Goal: Information Seeking & Learning: Find specific fact

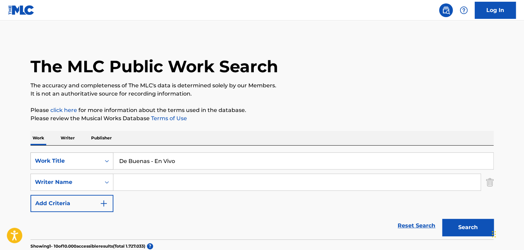
drag, startPoint x: 82, startPoint y: 159, endPoint x: 46, endPoint y: 161, distance: 35.7
click at [47, 161] on div "SearchWithCriteriae89f2cec-93ca-4f22-bf22-8dbd12503b0a Work Title De Buenas - E…" at bounding box center [261, 160] width 463 height 17
paste input "Se Trata de Ti"
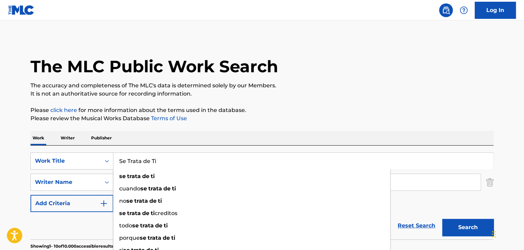
type input "Se Trata de Ti"
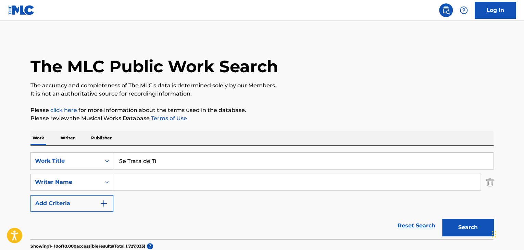
click at [456, 226] on button "Search" at bounding box center [467, 227] width 51 height 17
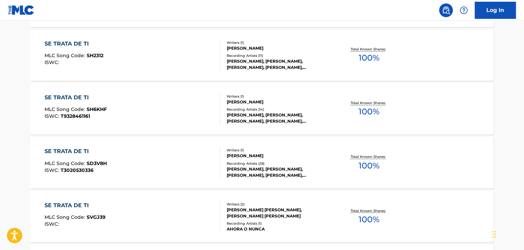
scroll to position [548, 0]
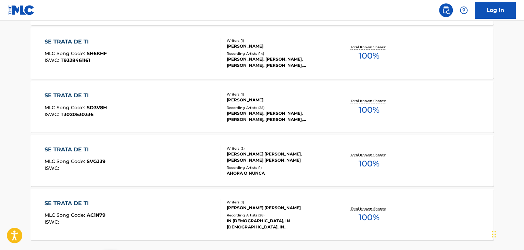
click at [154, 212] on div "SE TRATA DE TI MLC Song Code : AC1N79 ISWC :" at bounding box center [133, 214] width 176 height 31
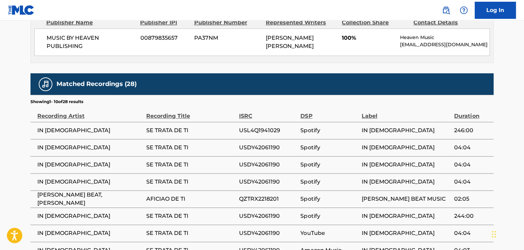
scroll to position [343, 0]
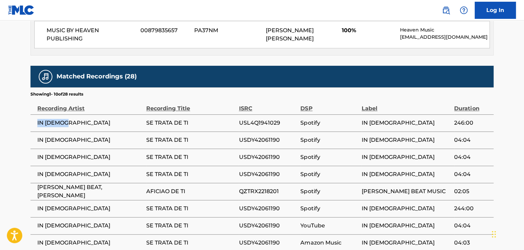
drag, startPoint x: 38, startPoint y: 128, endPoint x: 67, endPoint y: 133, distance: 29.6
click at [67, 132] on td "IN [DEMOGRAPHIC_DATA]" at bounding box center [88, 122] width 116 height 17
copy span "IN [DEMOGRAPHIC_DATA]"
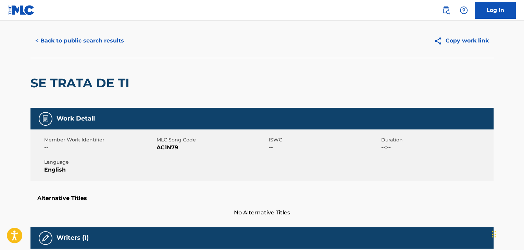
scroll to position [0, 0]
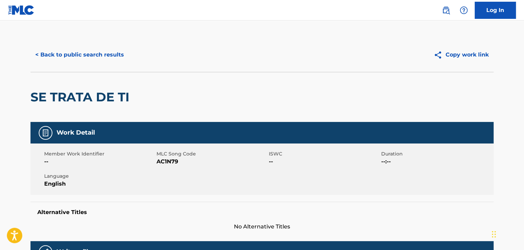
click at [169, 161] on span "AC1N79" at bounding box center [212, 162] width 111 height 8
copy span "AC1N79"
click at [63, 51] on button "< Back to public search results" at bounding box center [79, 54] width 98 height 17
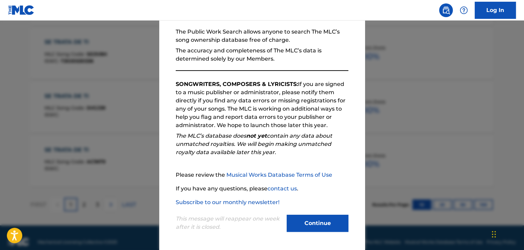
scroll to position [610, 0]
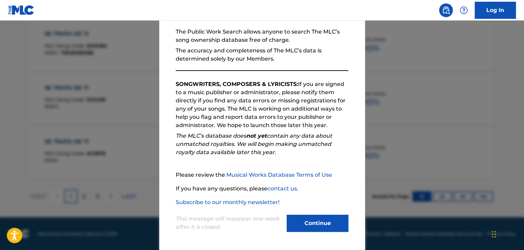
click at [330, 219] on button "Continue" at bounding box center [318, 223] width 62 height 17
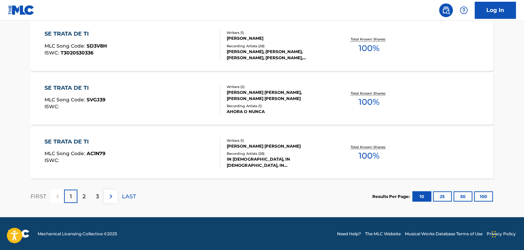
scroll to position [473, 0]
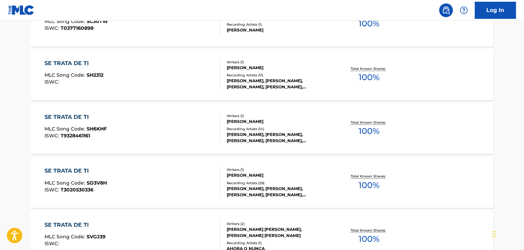
click at [449, 7] on img at bounding box center [446, 10] width 8 height 8
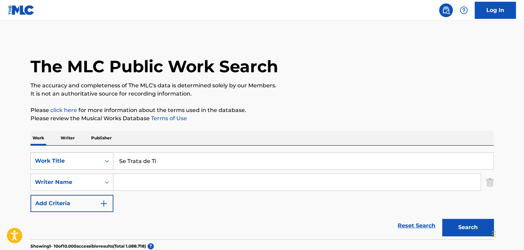
drag, startPoint x: 158, startPoint y: 161, endPoint x: 85, endPoint y: 154, distance: 72.9
click at [86, 154] on div "SearchWithCriteriae89f2cec-93ca-4f22-bf22-8dbd12503b0a Work Title Se Trata de Ti" at bounding box center [261, 160] width 463 height 17
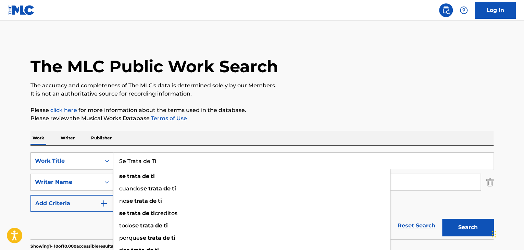
paste input "LA MEJOR CANCION"
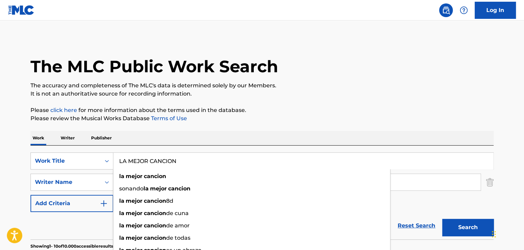
type input "LA MEJOR CANCION"
click at [450, 229] on button "Search" at bounding box center [467, 227] width 51 height 17
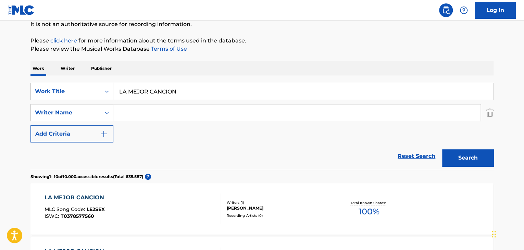
scroll to position [207, 0]
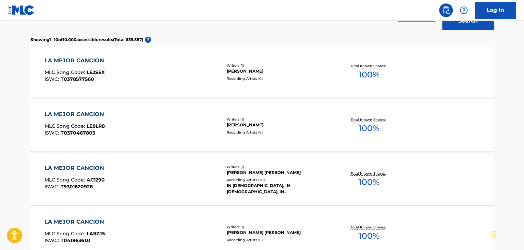
click at [203, 178] on div "LA MEJOR CANCION MLC Song Code : AC1290 ISWC : T9301620928" at bounding box center [133, 179] width 176 height 31
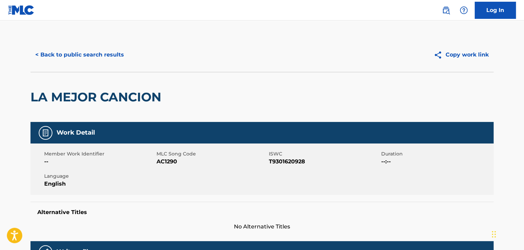
click at [169, 162] on span "AC1290" at bounding box center [212, 162] width 111 height 8
copy span "AC1290"
click at [88, 55] on button "< Back to public search results" at bounding box center [79, 54] width 98 height 17
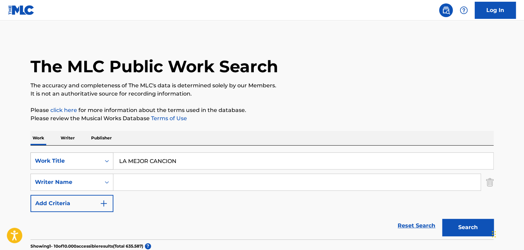
click at [102, 158] on div "Search Form" at bounding box center [107, 161] width 12 height 12
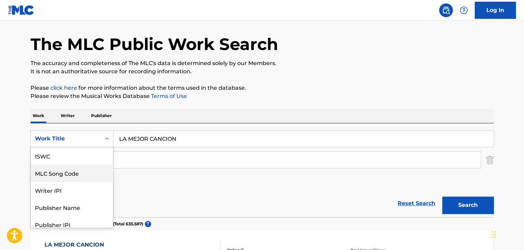
scroll to position [17, 0]
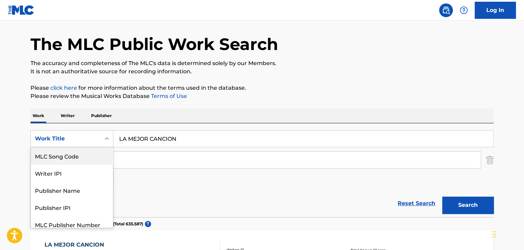
click at [84, 158] on div "MLC Song Code" at bounding box center [72, 155] width 82 height 17
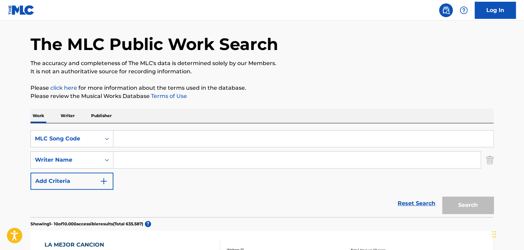
click at [122, 133] on input "Search Form" at bounding box center [303, 139] width 380 height 16
paste input "AC1N79"
type input "AC1N79"
click at [492, 202] on button "Search" at bounding box center [467, 205] width 51 height 17
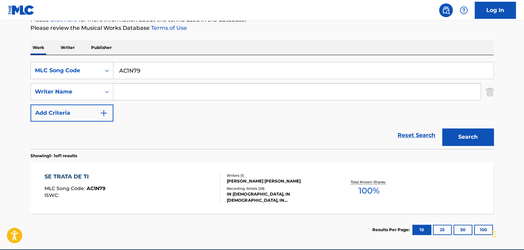
scroll to position [91, 0]
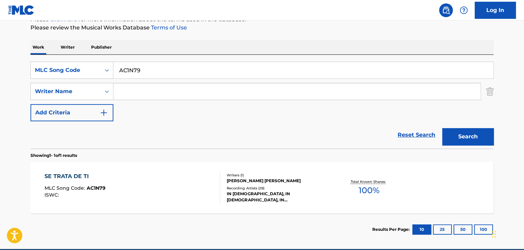
click at [148, 194] on div "SE TRATA DE TI MLC Song Code : AC1N79 ISWC :" at bounding box center [133, 187] width 176 height 31
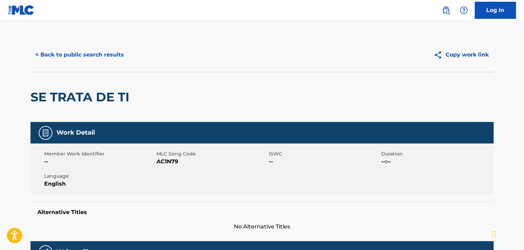
click at [63, 58] on button "< Back to public search results" at bounding box center [79, 54] width 98 height 17
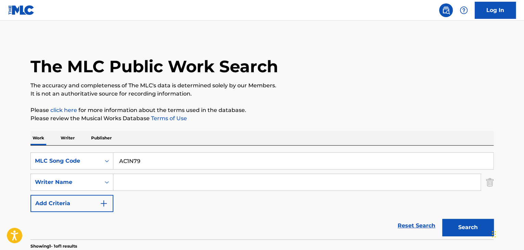
scroll to position [84, 0]
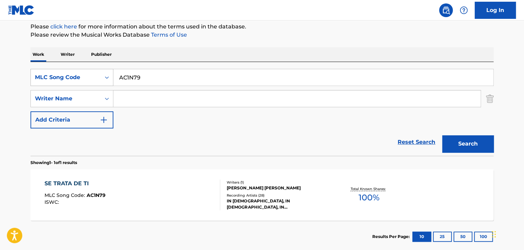
drag, startPoint x: 147, startPoint y: 75, endPoint x: 83, endPoint y: 77, distance: 64.1
click at [85, 77] on div "SearchWithCriteria9ce3b440-2194-4859-8282-2ba62d5a578c MLC Song Code AC1N79" at bounding box center [261, 77] width 463 height 17
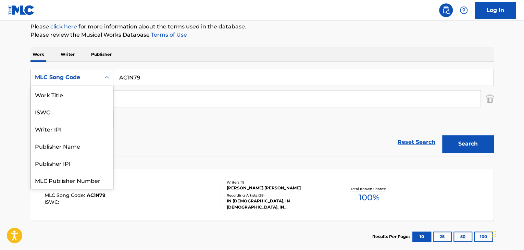
click at [101, 78] on div "Search Form" at bounding box center [107, 77] width 12 height 12
click at [63, 98] on div "Work Title" at bounding box center [72, 94] width 82 height 17
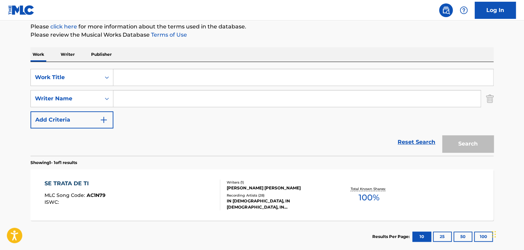
click at [133, 80] on input "Search Form" at bounding box center [303, 77] width 380 height 16
paste input "La Mejor Canción"
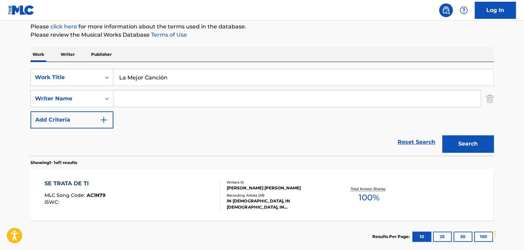
type input "La Mejor Canción"
click at [459, 141] on button "Search" at bounding box center [467, 143] width 51 height 17
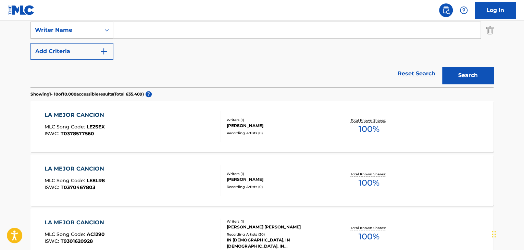
scroll to position [186, 0]
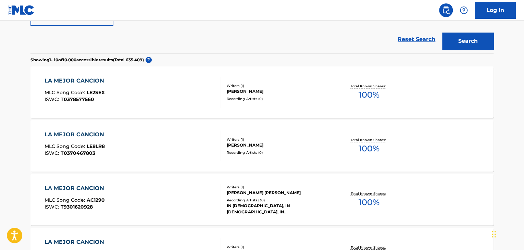
click at [186, 209] on div "LA MEJOR CANCION MLC Song Code : AC1290 ISWC : T9301620928" at bounding box center [133, 199] width 176 height 31
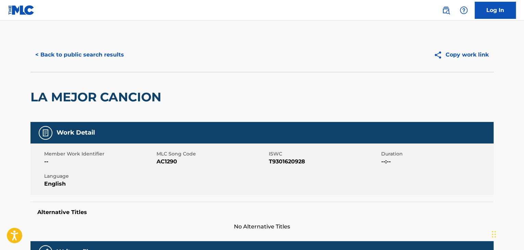
click at [168, 161] on span "AC1290" at bounding box center [212, 162] width 111 height 8
click at [169, 161] on span "AC1290" at bounding box center [212, 162] width 111 height 8
copy span "AC1290"
drag, startPoint x: 94, startPoint y: 52, endPoint x: 99, endPoint y: 51, distance: 4.7
click at [95, 52] on button "< Back to public search results" at bounding box center [79, 54] width 98 height 17
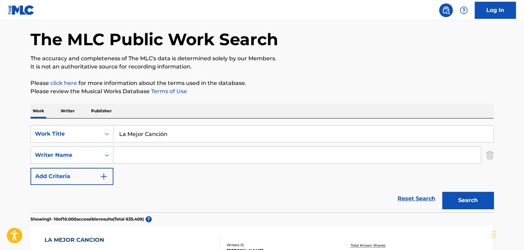
scroll to position [20, 0]
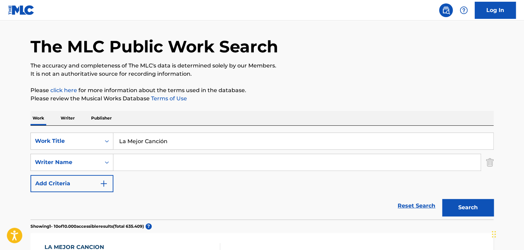
drag, startPoint x: 184, startPoint y: 152, endPoint x: 183, endPoint y: 147, distance: 4.9
click at [184, 151] on div "SearchWithCriteria3e6d0d84-5089-485b-a8e5-3582196e9806 Work Title La Mejor Canc…" at bounding box center [261, 163] width 463 height 60
drag, startPoint x: 184, startPoint y: 146, endPoint x: 139, endPoint y: 151, distance: 44.4
click at [140, 151] on div "SearchWithCriteria3e6d0d84-5089-485b-a8e5-3582196e9806 Work Title La Mejor Canc…" at bounding box center [261, 163] width 463 height 60
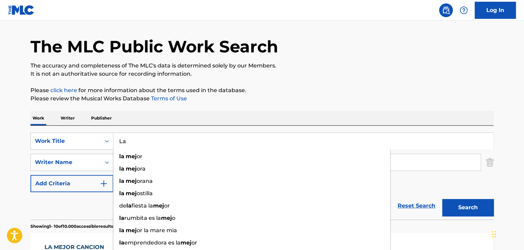
type input "L"
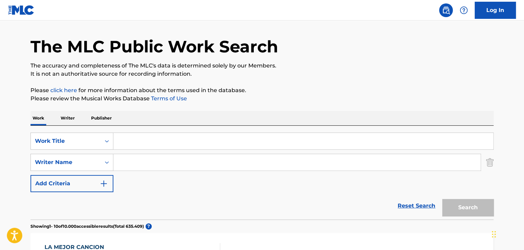
paste input "Soy Una Ovejita"
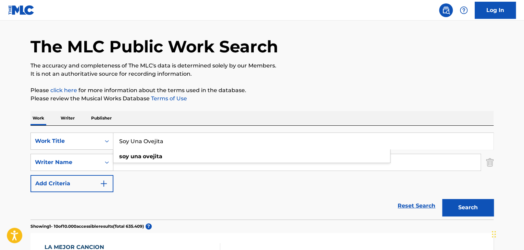
type input "Soy Una Ovejita"
click at [467, 209] on button "Search" at bounding box center [467, 207] width 51 height 17
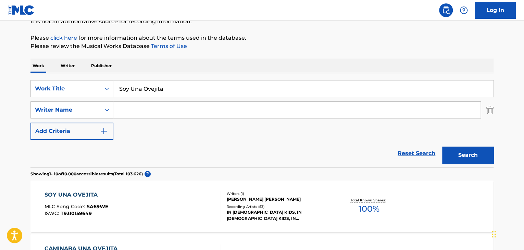
scroll to position [88, 0]
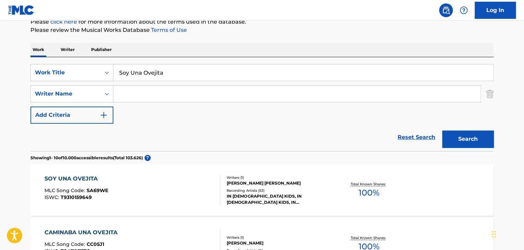
click at [320, 183] on div "[PERSON_NAME] [PERSON_NAME]" at bounding box center [278, 183] width 103 height 6
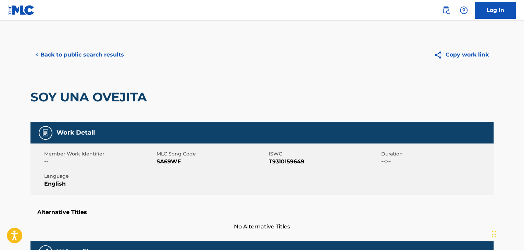
click at [164, 161] on span "SA69WE" at bounding box center [212, 162] width 111 height 8
copy span "SA69WE"
click at [76, 57] on button "< Back to public search results" at bounding box center [79, 54] width 98 height 17
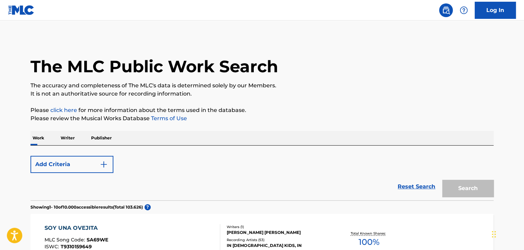
scroll to position [88, 0]
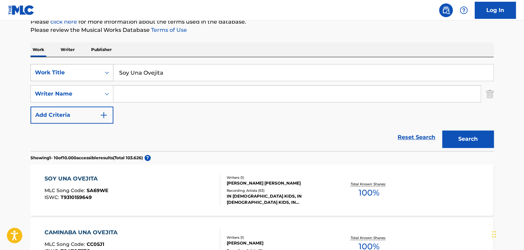
drag, startPoint x: 163, startPoint y: 71, endPoint x: 109, endPoint y: 68, distance: 53.9
click at [109, 68] on div "SearchWithCriteria3e6d0d84-5089-485b-a8e5-3582196e9806 Work Title Soy Una Oveji…" at bounding box center [261, 72] width 463 height 17
paste input "Ahora Es"
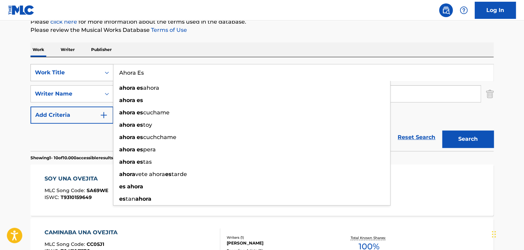
type input "Ahora Es"
click at [442, 131] on button "Search" at bounding box center [467, 139] width 51 height 17
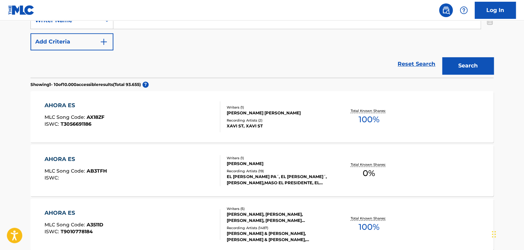
scroll to position [96, 0]
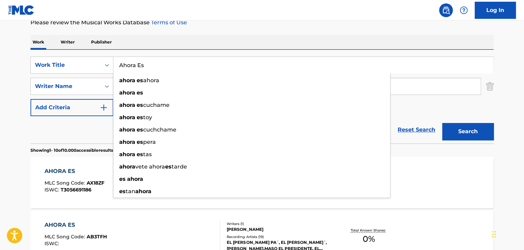
click at [456, 88] on input "Search Form" at bounding box center [296, 86] width 367 height 16
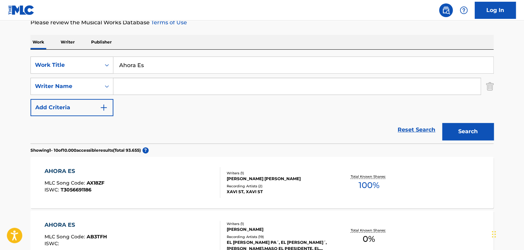
paste input "[PERSON_NAME] [PERSON_NAME]"
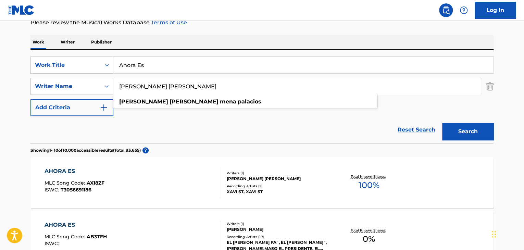
type input "[PERSON_NAME] [PERSON_NAME]"
click at [477, 132] on button "Search" at bounding box center [467, 131] width 51 height 17
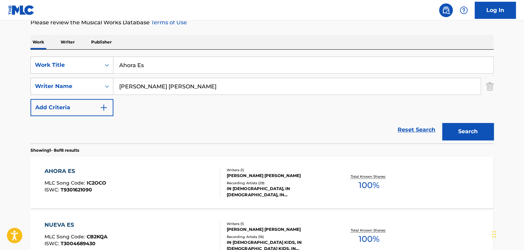
scroll to position [130, 0]
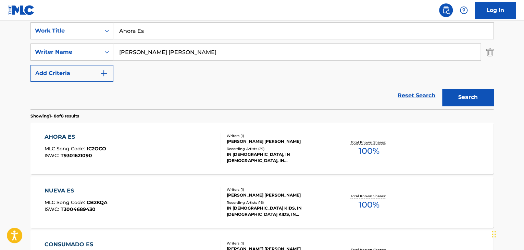
click at [122, 140] on div "AHORA ES MLC Song Code : IC2OCO ISWC : T9301621090" at bounding box center [133, 148] width 176 height 31
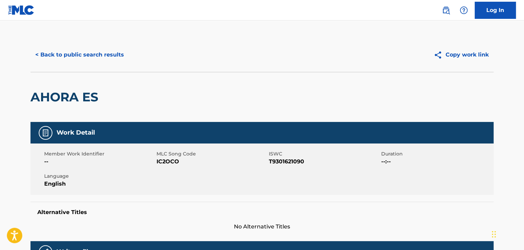
click at [166, 160] on span "IC2OCO" at bounding box center [212, 162] width 111 height 8
copy span "IC2OCO"
click at [120, 56] on button "< Back to public search results" at bounding box center [79, 54] width 98 height 17
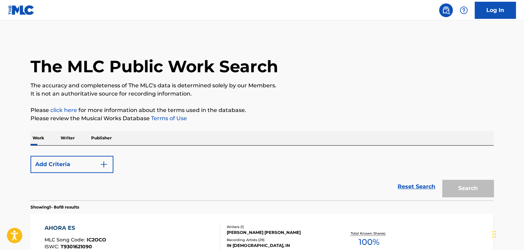
scroll to position [130, 0]
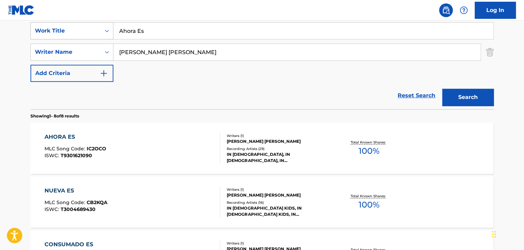
drag, startPoint x: 153, startPoint y: 33, endPoint x: 58, endPoint y: 28, distance: 95.3
click at [58, 28] on div "SearchWithCriteria3e6d0d84-5089-485b-a8e5-3582196e9806 Work Title Ahora Es" at bounding box center [261, 30] width 463 height 17
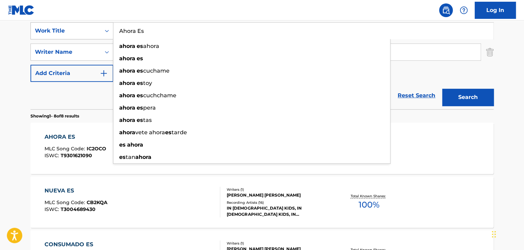
paste input "ltar de [PERSON_NAME]"
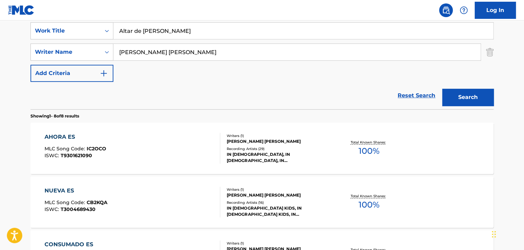
type input "Altar de [PERSON_NAME]"
click at [472, 96] on button "Search" at bounding box center [467, 97] width 51 height 17
click at [153, 152] on div "ALTAR DE [PERSON_NAME] MLC Song Code : IC2OAE ISWC : T9301622606" at bounding box center [133, 148] width 176 height 31
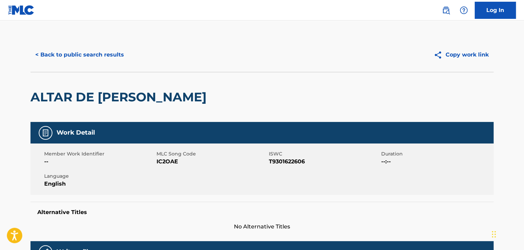
click at [163, 158] on span "IC2OAE" at bounding box center [212, 162] width 111 height 8
click at [163, 160] on span "IC2OAE" at bounding box center [212, 162] width 111 height 8
click at [162, 160] on span "IC2OAE" at bounding box center [212, 162] width 111 height 8
copy span "IC2OAE"
click at [73, 48] on button "< Back to public search results" at bounding box center [79, 54] width 98 height 17
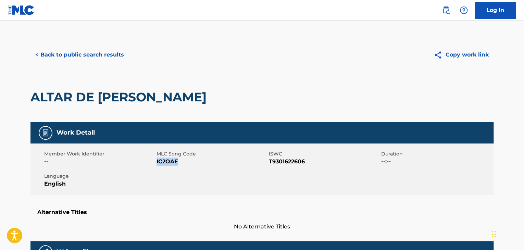
scroll to position [130, 0]
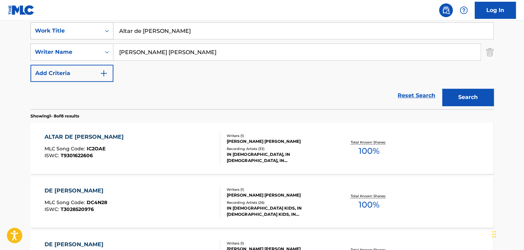
drag, startPoint x: 170, startPoint y: 24, endPoint x: 97, endPoint y: 32, distance: 73.3
click at [97, 32] on div "SearchWithCriteria3e6d0d84-5089-485b-a8e5-3582196e9806 Work Title Altar de [PER…" at bounding box center [261, 30] width 463 height 17
type input "consumidor es"
click at [461, 102] on button "Search" at bounding box center [467, 97] width 51 height 17
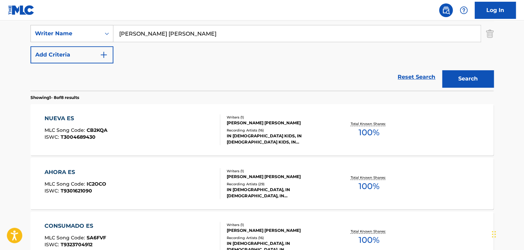
scroll to position [164, 0]
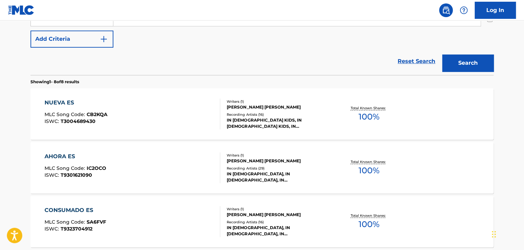
click at [146, 224] on div "CONSUMADO ES MLC Song Code : SA6FVF ISWC : T9323704912" at bounding box center [133, 221] width 176 height 31
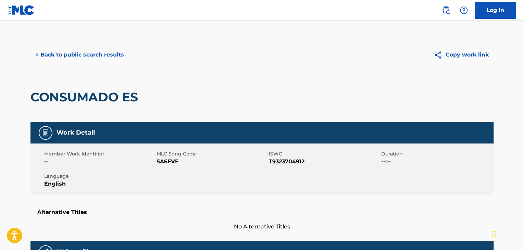
click at [165, 161] on span "SA6FVF" at bounding box center [212, 162] width 111 height 8
click at [166, 161] on span "SA6FVF" at bounding box center [212, 162] width 111 height 8
copy span "SA6FVF"
click at [87, 52] on button "< Back to public search results" at bounding box center [79, 54] width 98 height 17
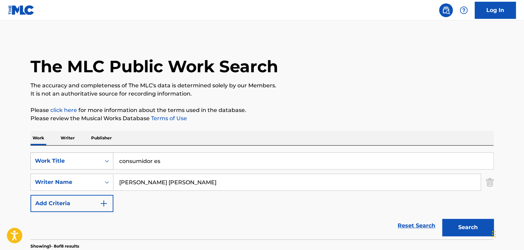
click at [108, 159] on div "Work Title" at bounding box center [71, 160] width 83 height 17
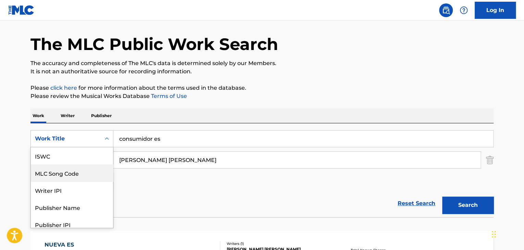
scroll to position [17, 0]
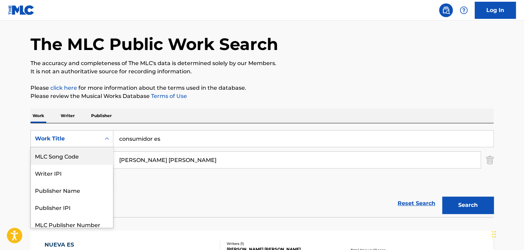
drag, startPoint x: 66, startPoint y: 152, endPoint x: 116, endPoint y: 153, distance: 49.7
click at [67, 152] on div "MLC Song Code" at bounding box center [72, 155] width 82 height 17
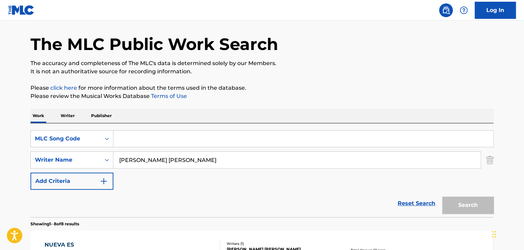
click at [127, 140] on input "Search Form" at bounding box center [303, 139] width 380 height 16
paste input "AC1290"
type input "AC1290"
click at [471, 203] on button "Search" at bounding box center [467, 205] width 51 height 17
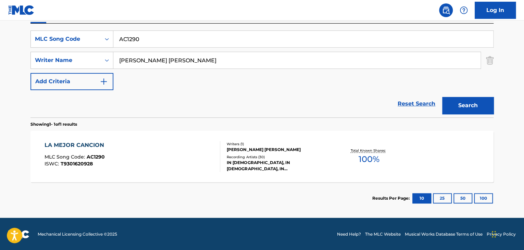
scroll to position [123, 0]
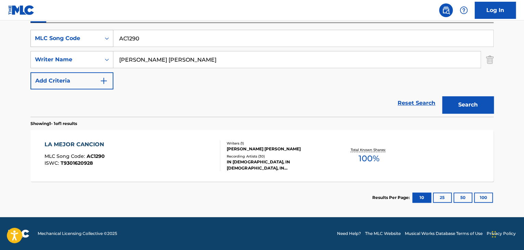
click at [107, 38] on icon "Search Form" at bounding box center [106, 38] width 7 height 7
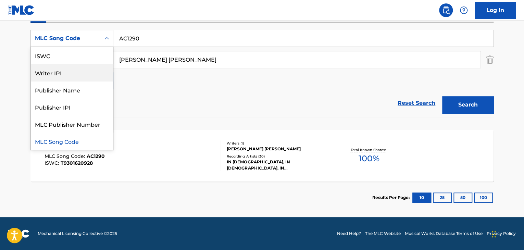
scroll to position [0, 0]
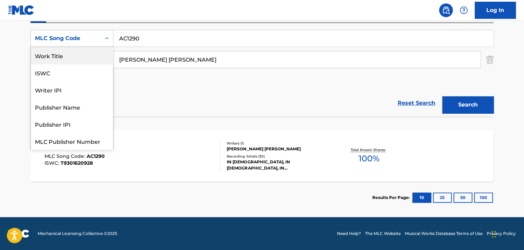
click at [67, 57] on div "Work Title" at bounding box center [72, 55] width 82 height 17
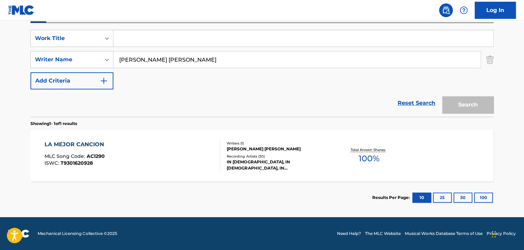
click at [127, 42] on input "Search Form" at bounding box center [303, 38] width 380 height 16
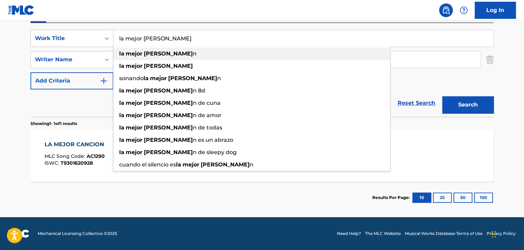
click at [146, 52] on strong "[PERSON_NAME]" at bounding box center [168, 53] width 49 height 7
type input "la mejor cancion"
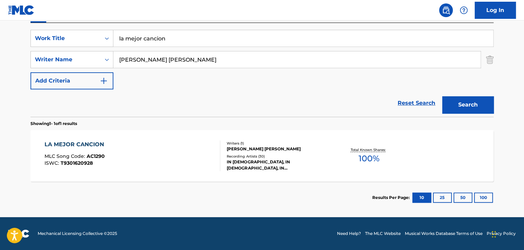
drag, startPoint x: 453, startPoint y: 109, endPoint x: 446, endPoint y: 95, distance: 15.0
click at [453, 109] on button "Search" at bounding box center [467, 104] width 51 height 17
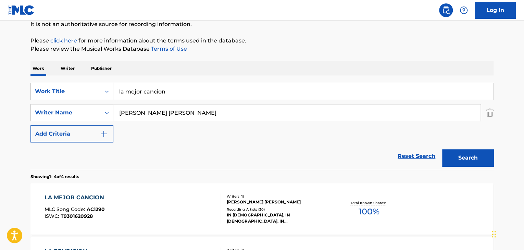
scroll to position [123, 0]
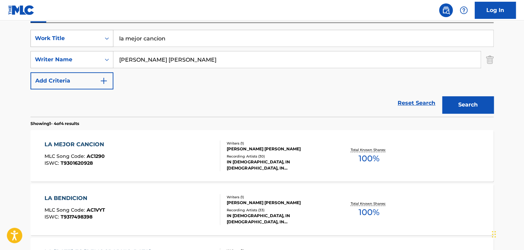
click at [105, 40] on icon "Search Form" at bounding box center [106, 38] width 7 height 7
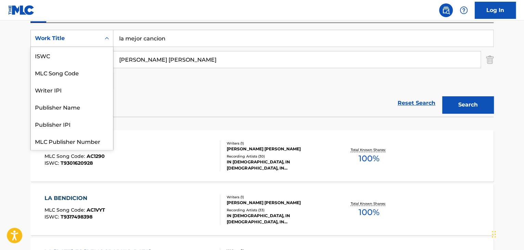
scroll to position [17, 0]
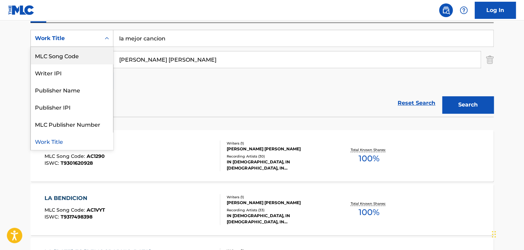
click at [76, 59] on div "MLC Song Code" at bounding box center [72, 55] width 82 height 17
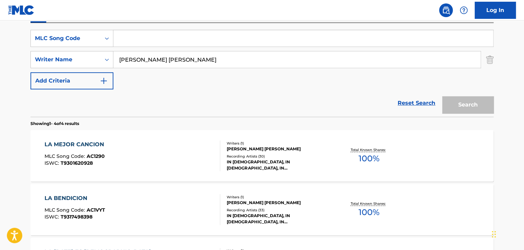
click at [141, 39] on input "Search Form" at bounding box center [303, 38] width 380 height 16
paste input "AC1290"
type input "AC1290"
click at [460, 104] on button "Search" at bounding box center [467, 104] width 51 height 17
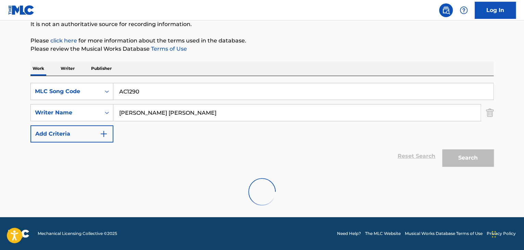
scroll to position [123, 0]
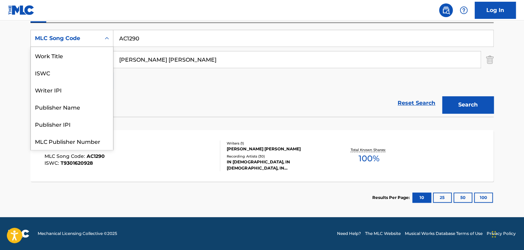
click at [111, 39] on div "Search Form" at bounding box center [107, 38] width 12 height 12
click at [70, 60] on div "Work Title" at bounding box center [72, 55] width 82 height 17
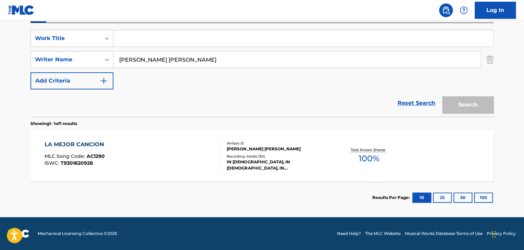
click at [131, 39] on input "Search Form" at bounding box center [303, 38] width 380 height 16
paste input "La Bendición"
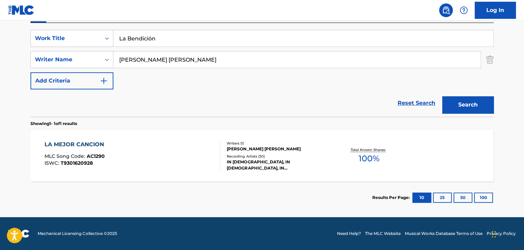
type input "La Bendición"
click at [462, 102] on button "Search" at bounding box center [467, 104] width 51 height 17
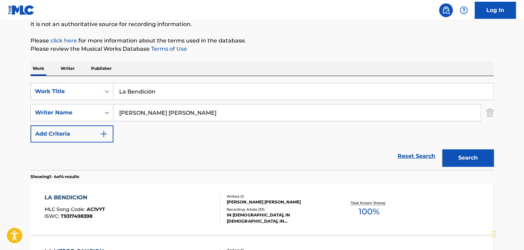
scroll to position [123, 0]
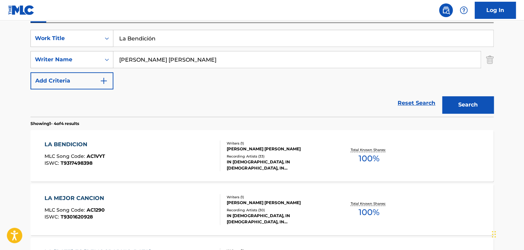
click at [109, 161] on div "LA BENDICION MLC Song Code : AC1VYT ISWC : T9317498398" at bounding box center [133, 155] width 176 height 31
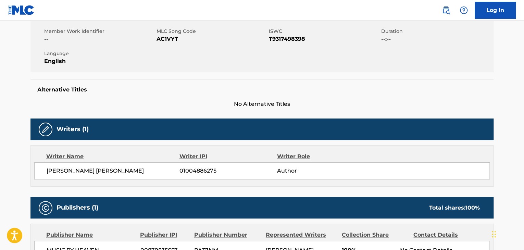
click at [109, 43] on span "--" at bounding box center [99, 39] width 111 height 8
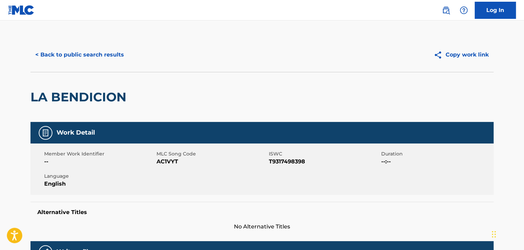
click at [170, 164] on span "AC1VYT" at bounding box center [212, 162] width 111 height 8
copy span "AC1VYT"
click at [91, 52] on button "< Back to public search results" at bounding box center [79, 54] width 98 height 17
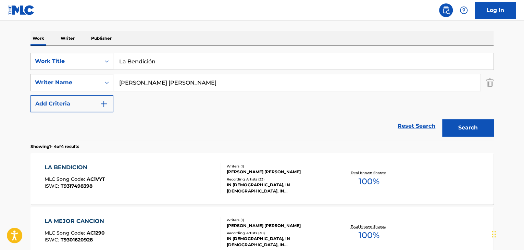
scroll to position [88, 0]
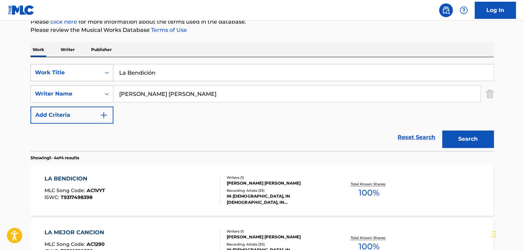
drag, startPoint x: 162, startPoint y: 69, endPoint x: 79, endPoint y: 69, distance: 82.9
click at [80, 71] on div "SearchWithCriteriab9689cfa-dbf7-40b2-9241-908e69099b95 Work Title La Bendición" at bounding box center [261, 72] width 463 height 17
paste input "ADORAR"
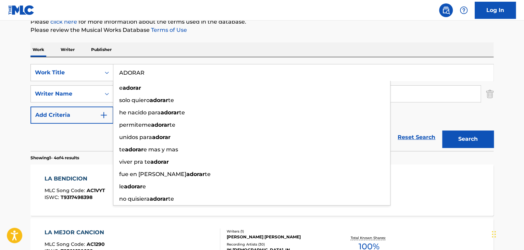
type input "ADORAR"
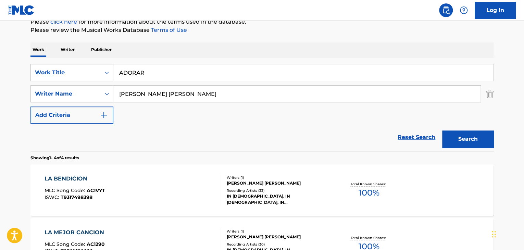
click at [463, 135] on button "Search" at bounding box center [467, 139] width 51 height 17
click at [119, 181] on div "ADORAR MLC Song Code : HB84MB ISWC : T9323701764" at bounding box center [133, 190] width 176 height 31
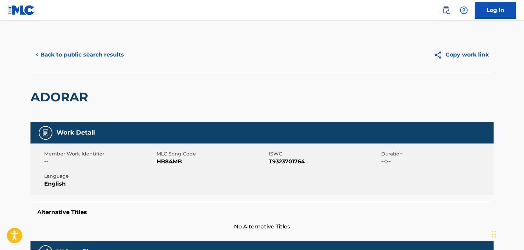
click at [164, 161] on span "HB84MB" at bounding box center [212, 162] width 111 height 8
copy span "HB84MB"
